Goal: Information Seeking & Learning: Find contact information

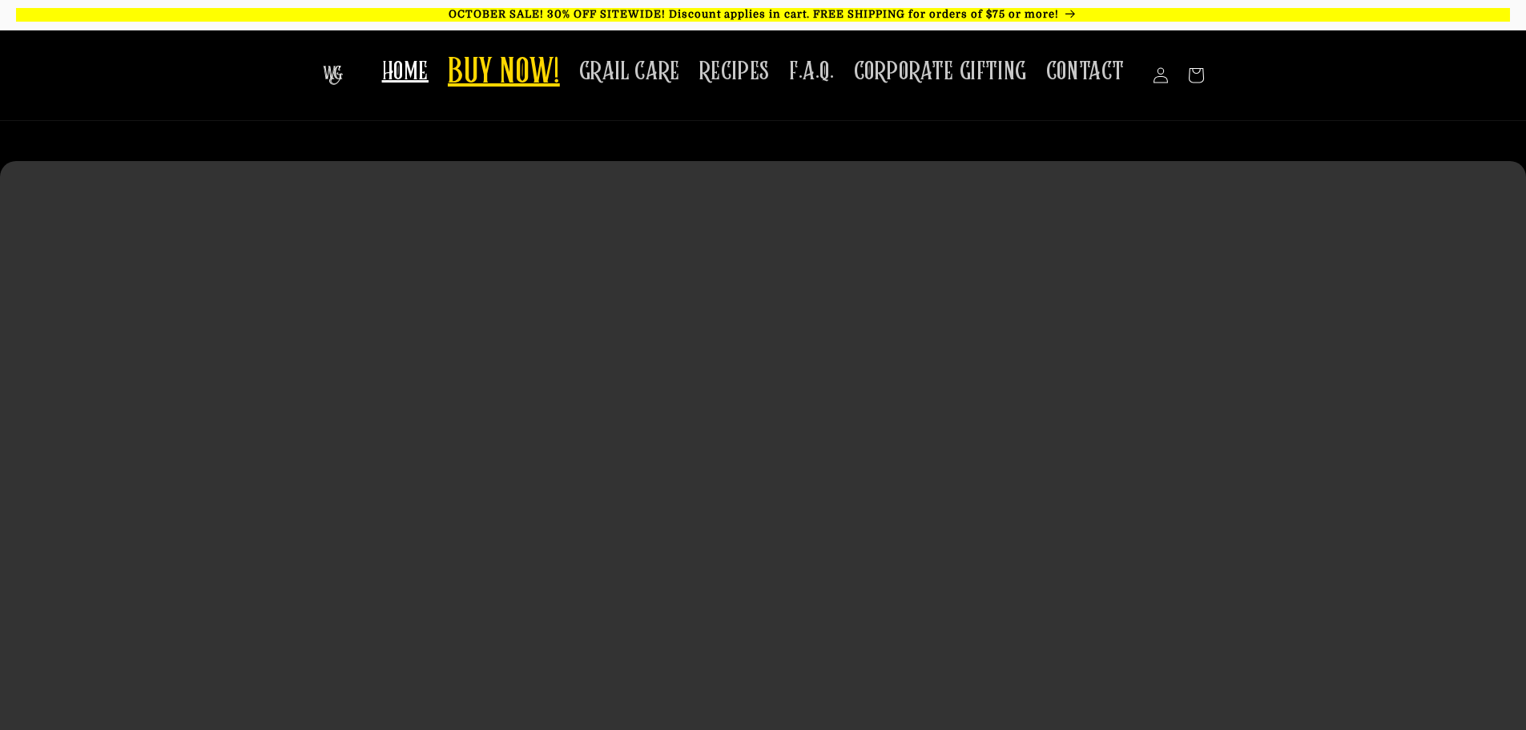
click at [556, 99] on link "BUY NOW!" at bounding box center [503, 73] width 131 height 63
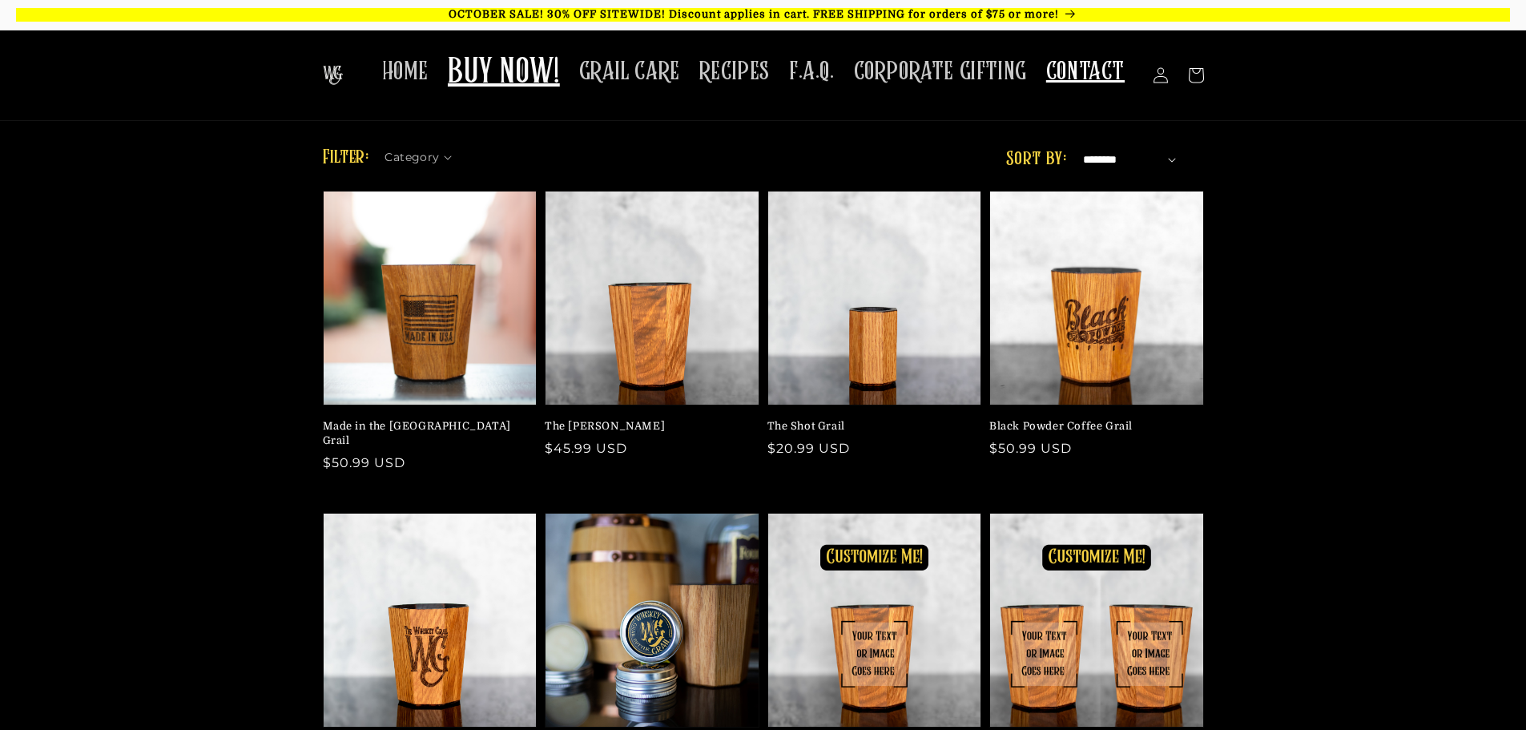
click at [1118, 81] on span "CONTACT" at bounding box center [1085, 71] width 79 height 31
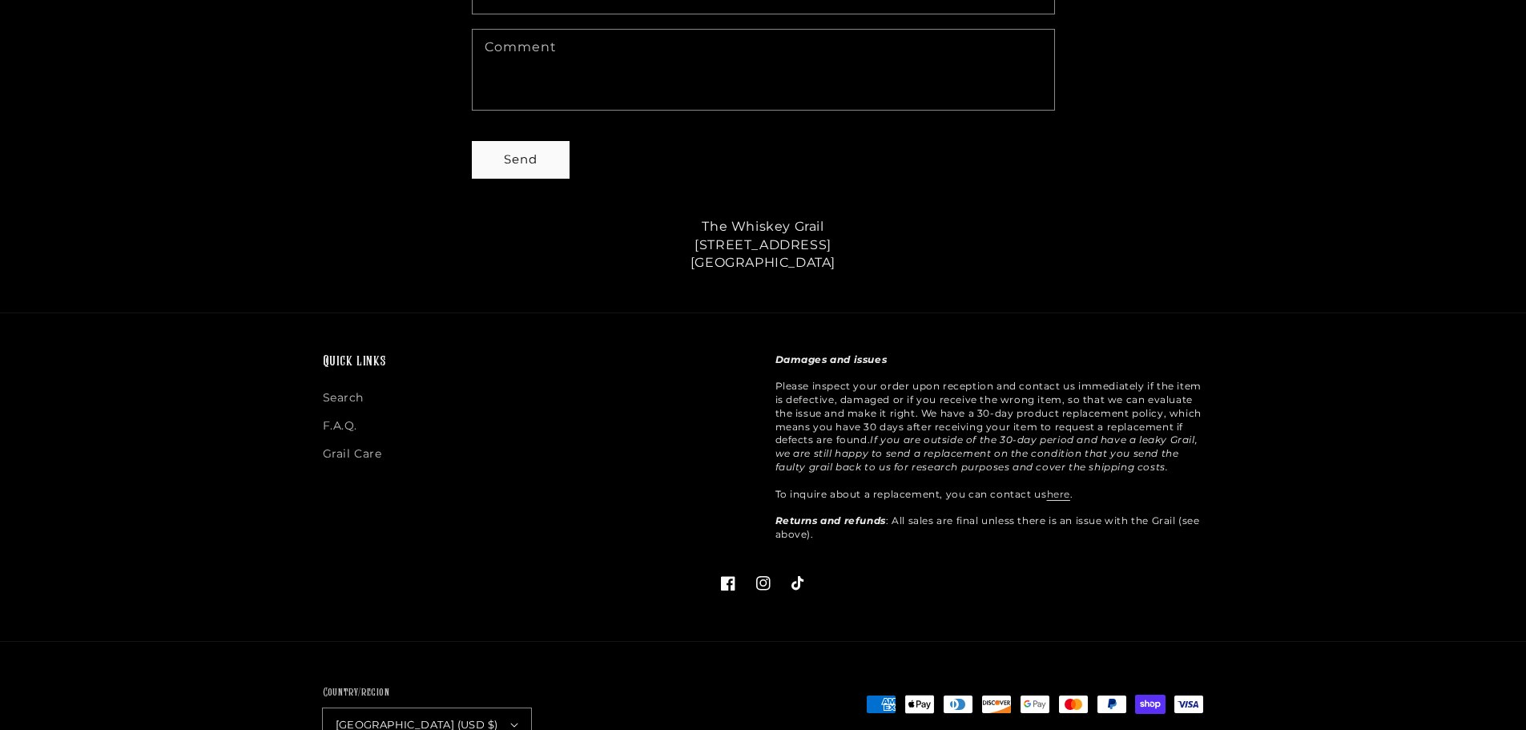
scroll to position [801, 0]
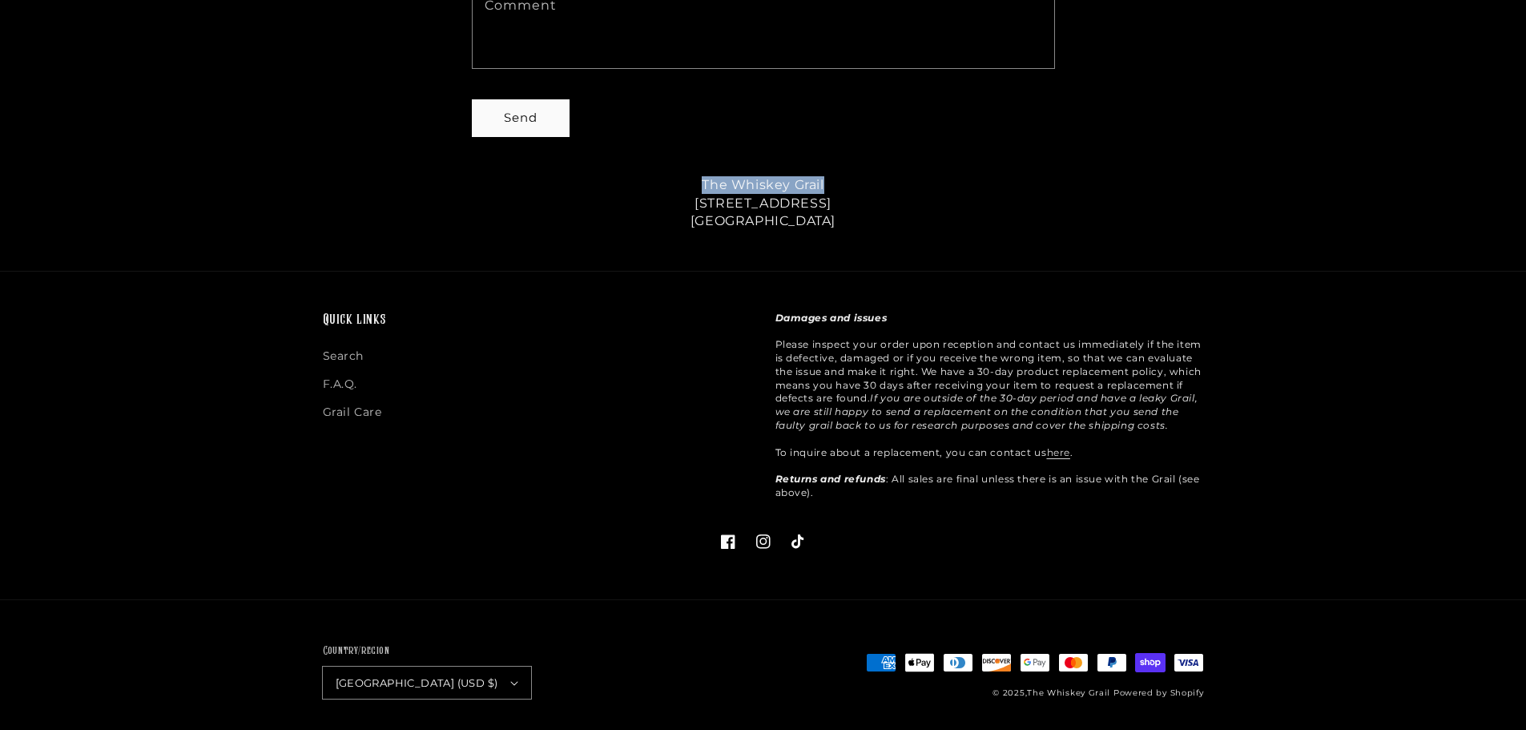
drag, startPoint x: 847, startPoint y: 179, endPoint x: 687, endPoint y: 172, distance: 159.5
click at [687, 176] on p "The Whiskey Grail 62 East Main Street Statesboro, GA 30458" at bounding box center [763, 203] width 625 height 54
copy p "The Whiskey Grail"
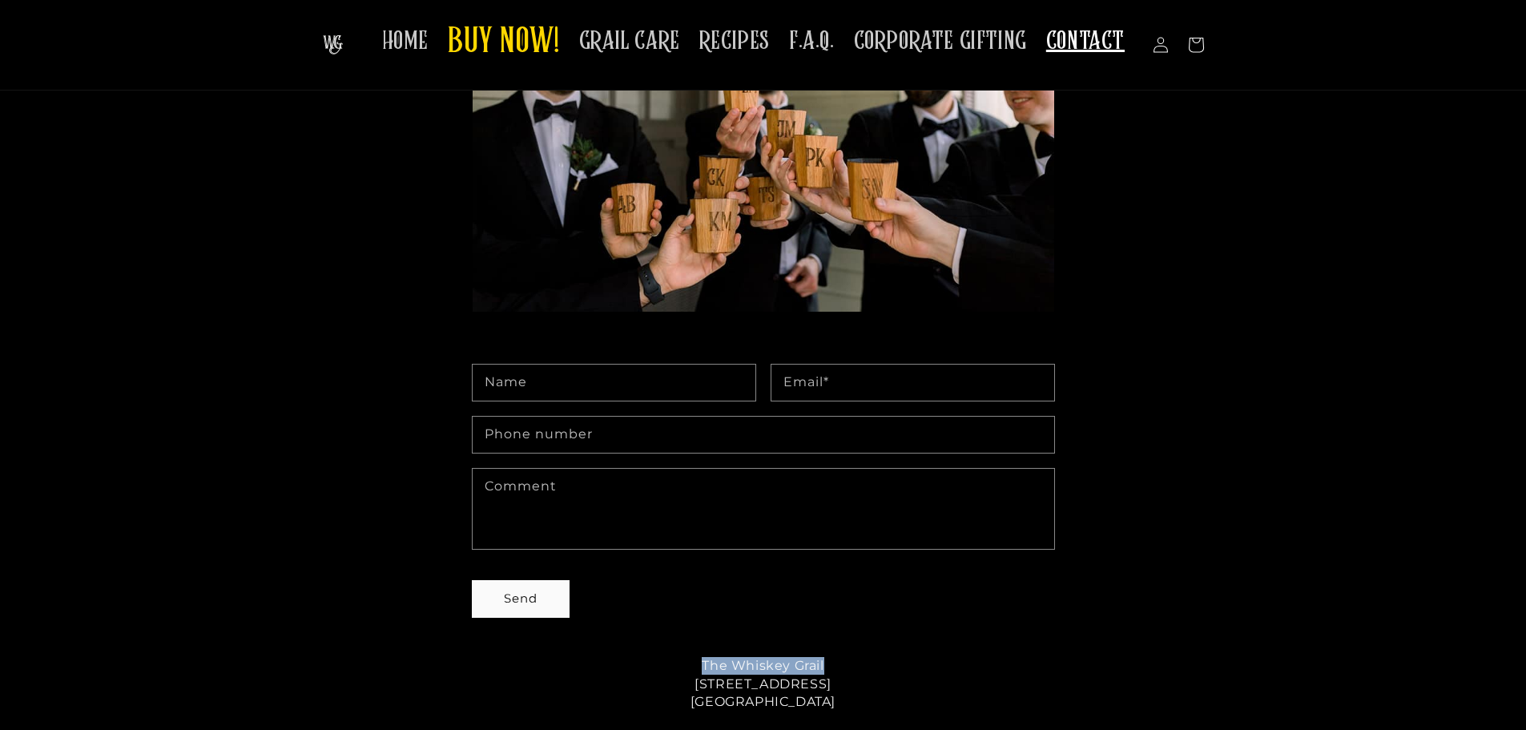
scroll to position [0, 0]
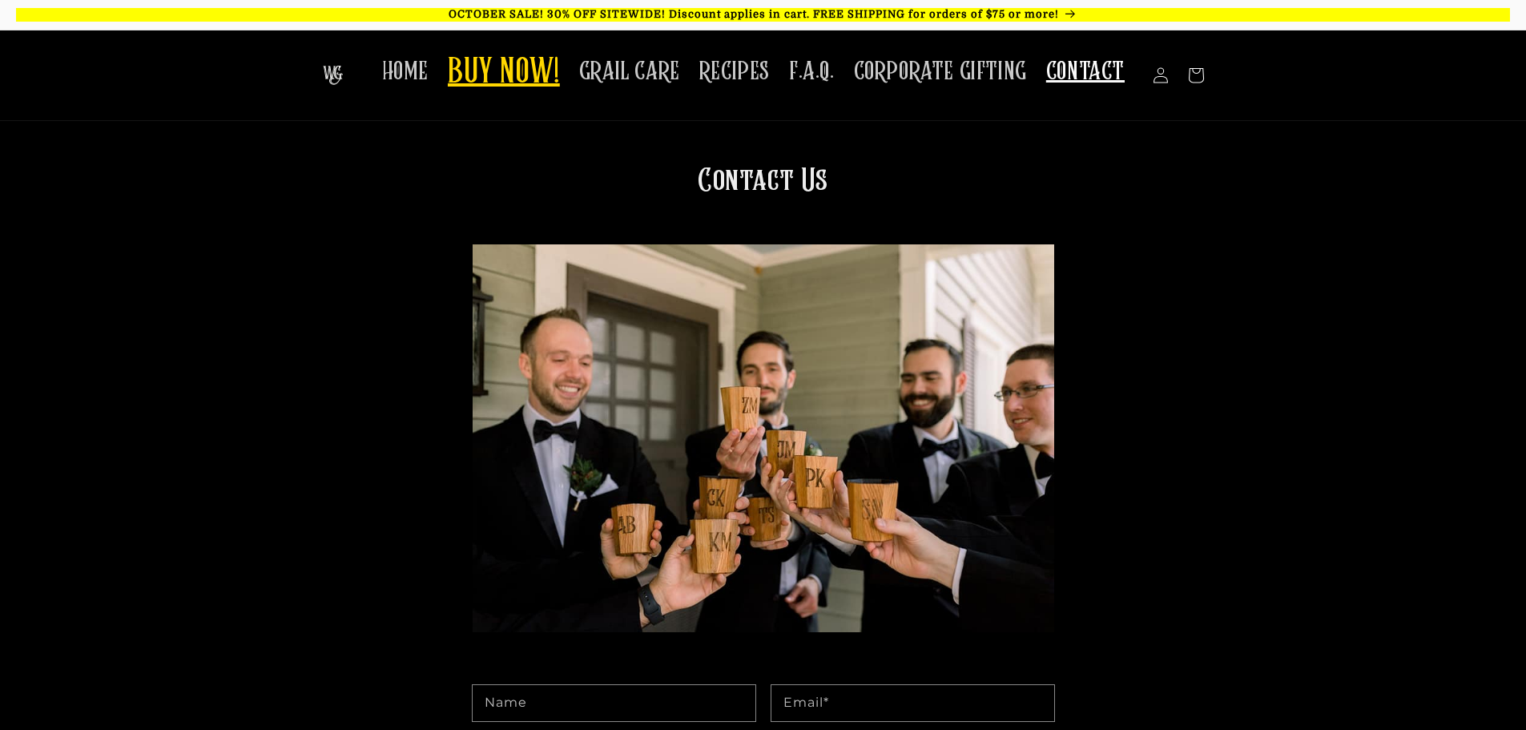
click at [528, 83] on span "BUY NOW!" at bounding box center [504, 73] width 112 height 44
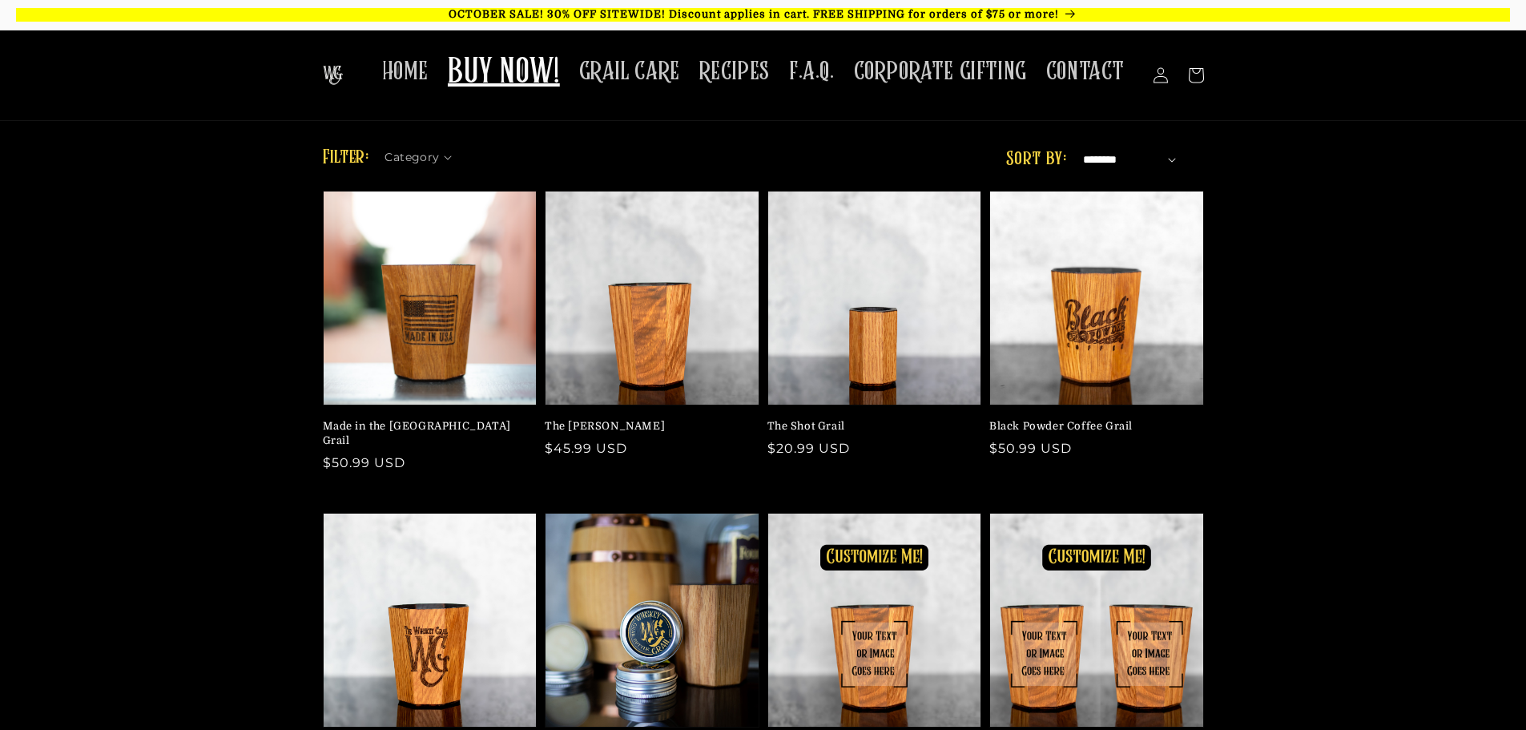
scroll to position [481, 0]
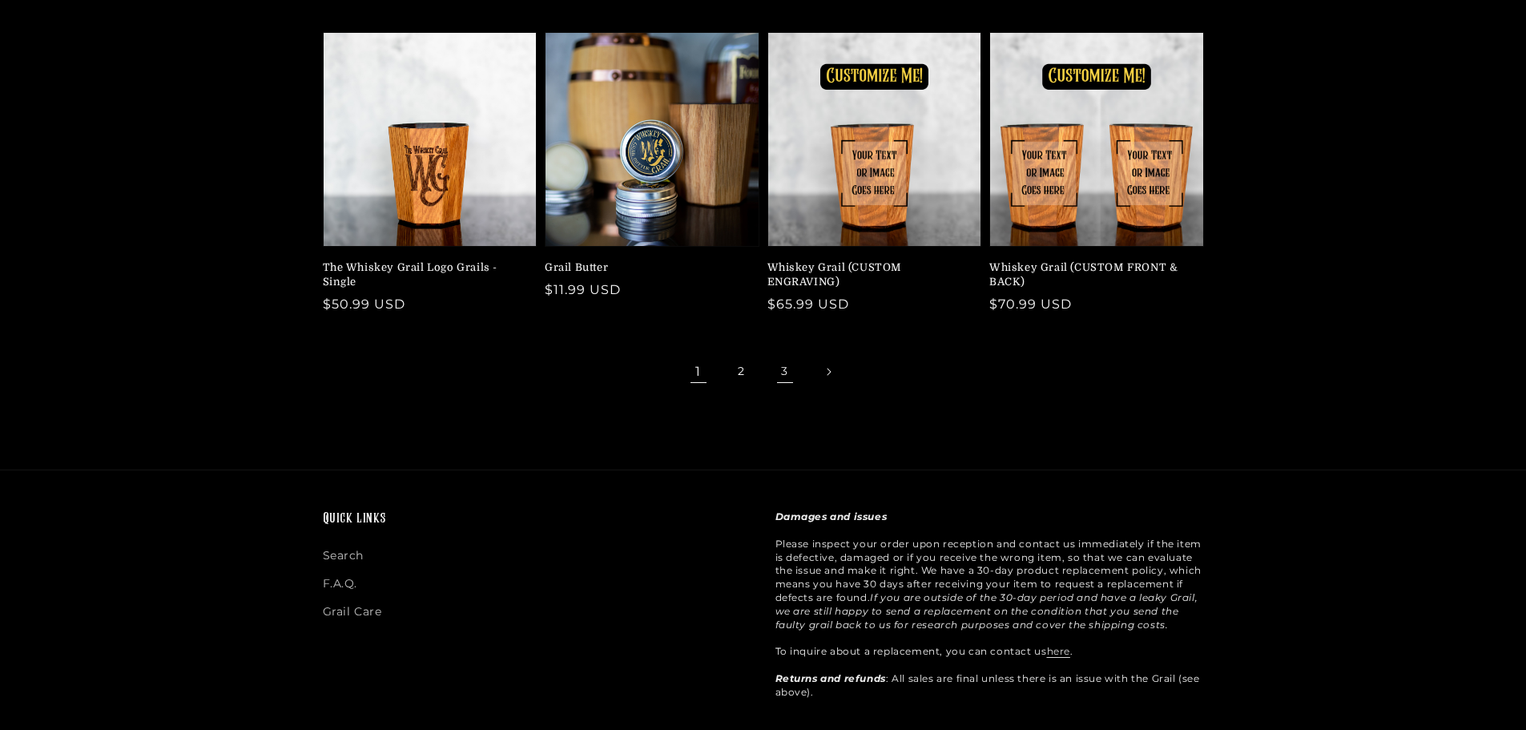
click at [786, 365] on link "3" at bounding box center [784, 371] width 35 height 35
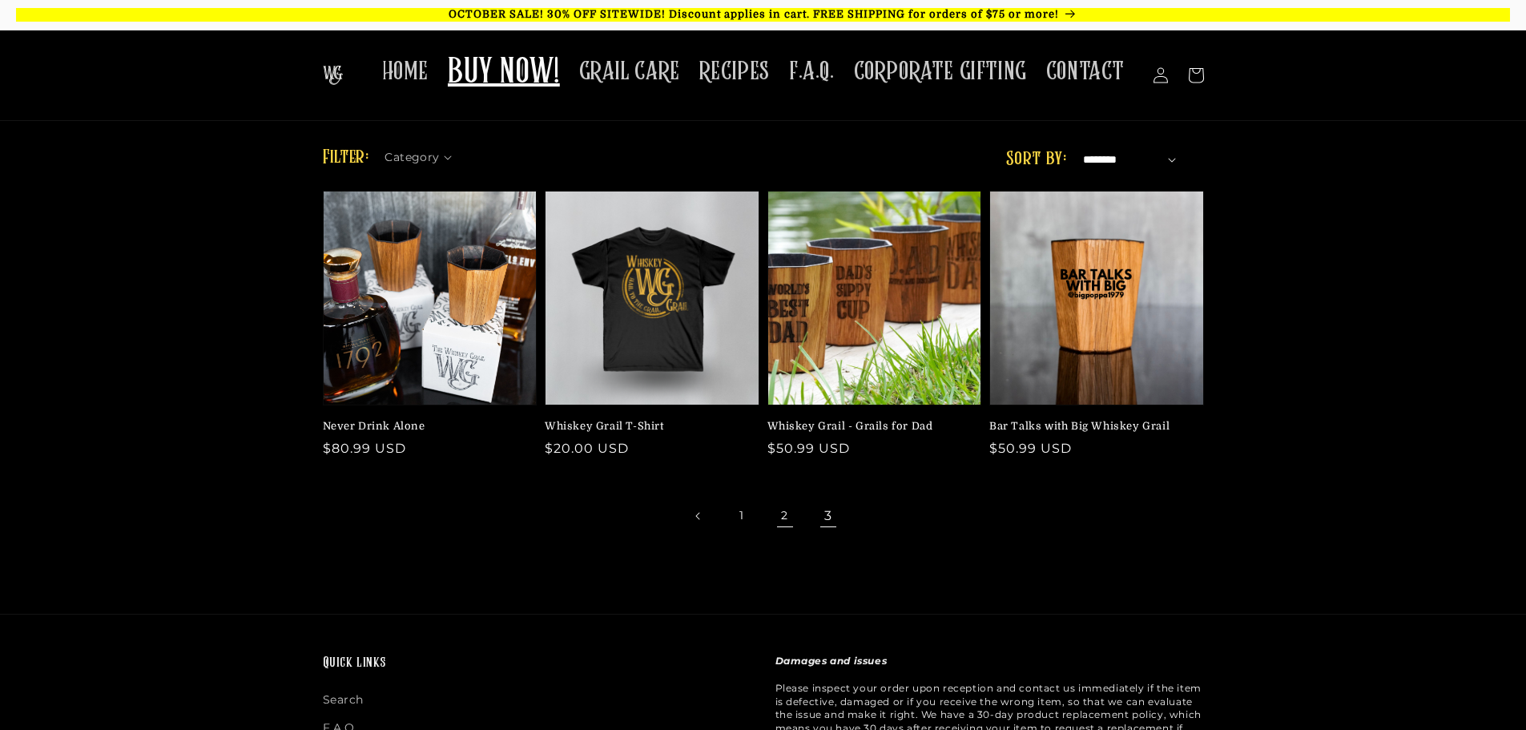
click at [775, 512] on link "2" at bounding box center [784, 515] width 35 height 35
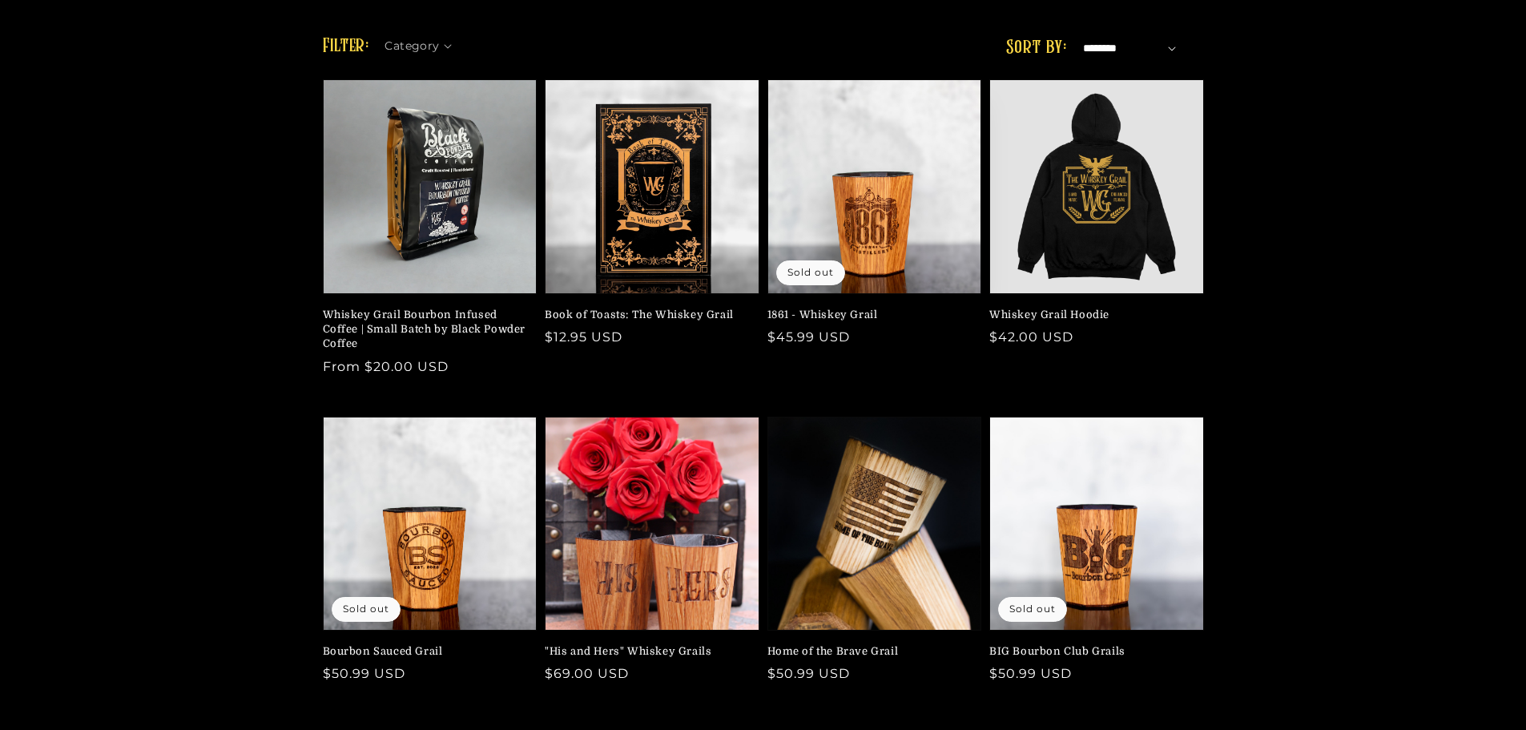
scroll to position [240, 0]
